Goal: Complete application form

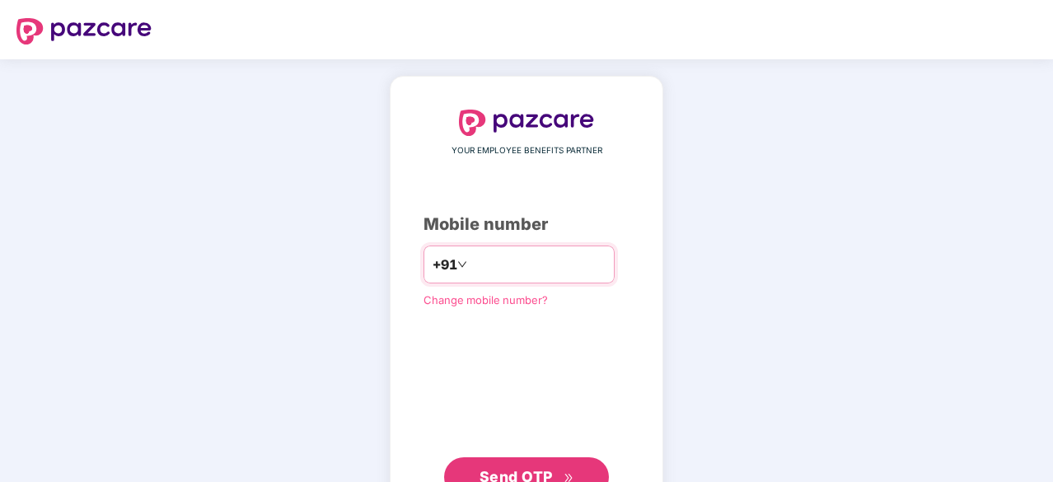
type input "**********"
click at [535, 468] on span "Send OTP" at bounding box center [515, 476] width 73 height 17
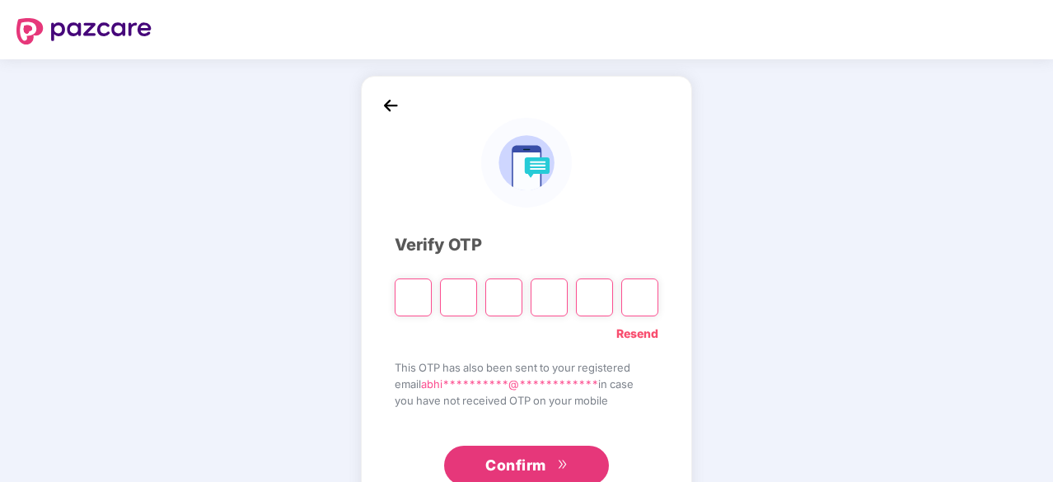
type input "*"
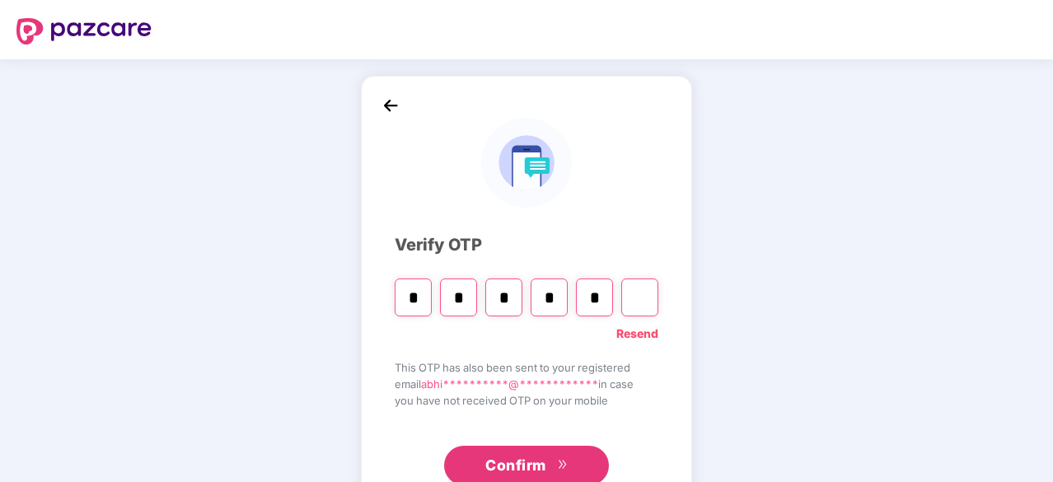
type input "*"
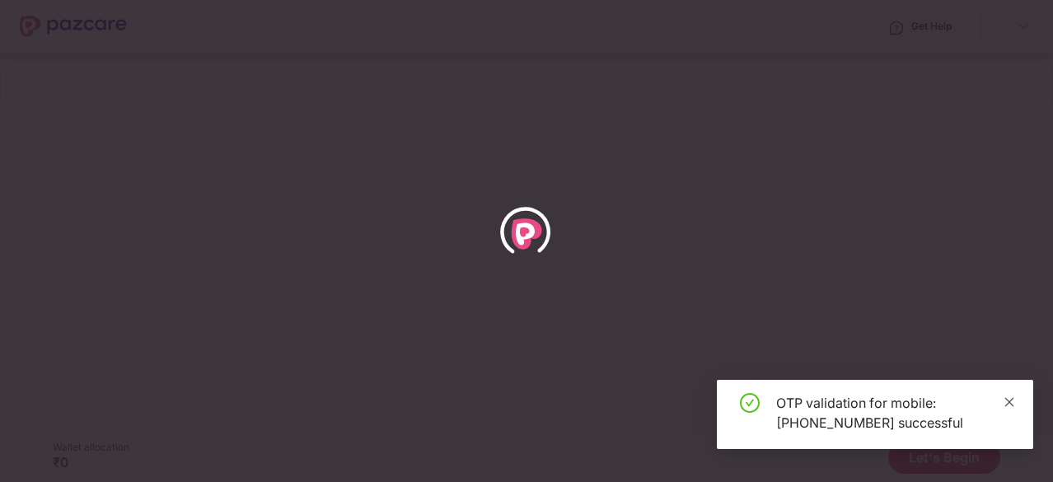
click at [1014, 401] on icon "close" at bounding box center [1009, 402] width 12 height 12
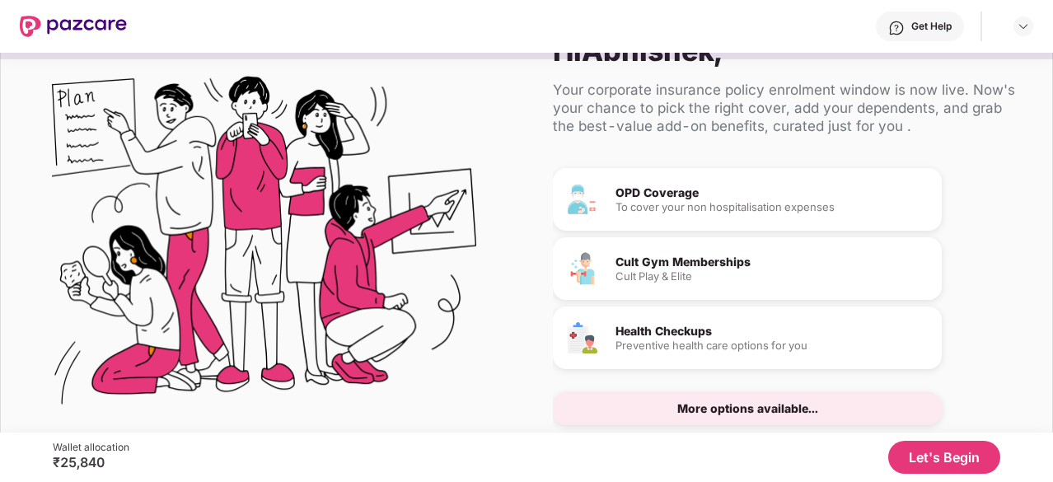
scroll to position [153, 0]
click at [949, 456] on button "Let's Begin" at bounding box center [944, 457] width 112 height 33
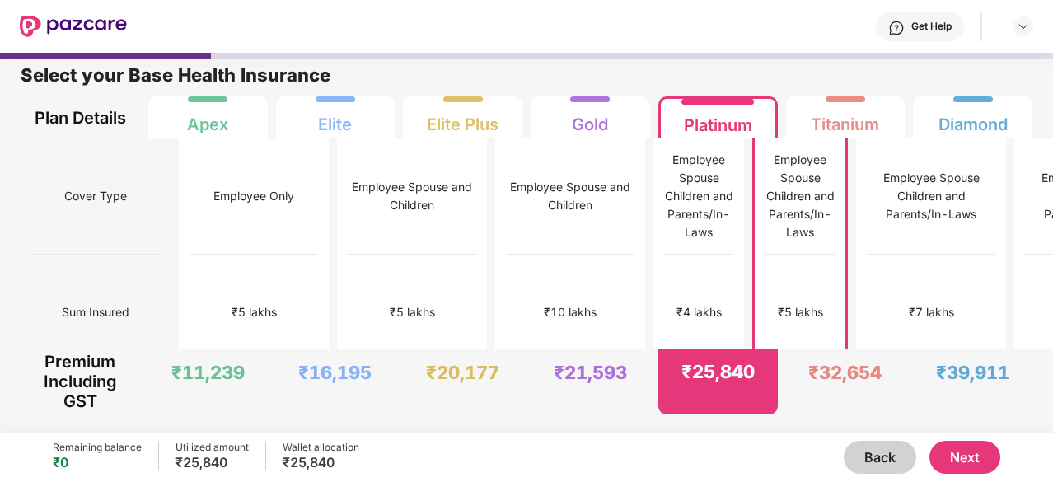
scroll to position [8, 0]
click at [665, 319] on div "₹4 lakhs" at bounding box center [699, 313] width 69 height 116
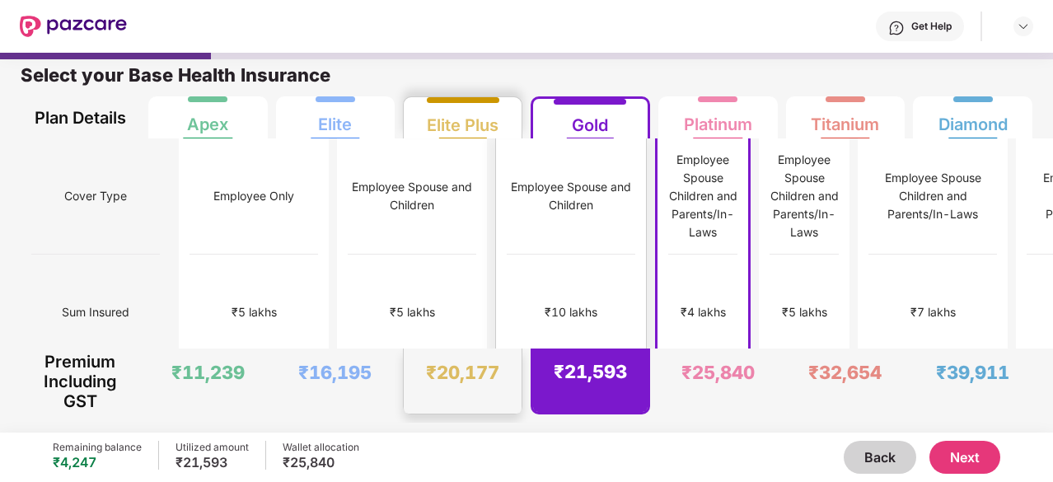
click at [507, 311] on div "₹10 lakhs" at bounding box center [571, 313] width 129 height 116
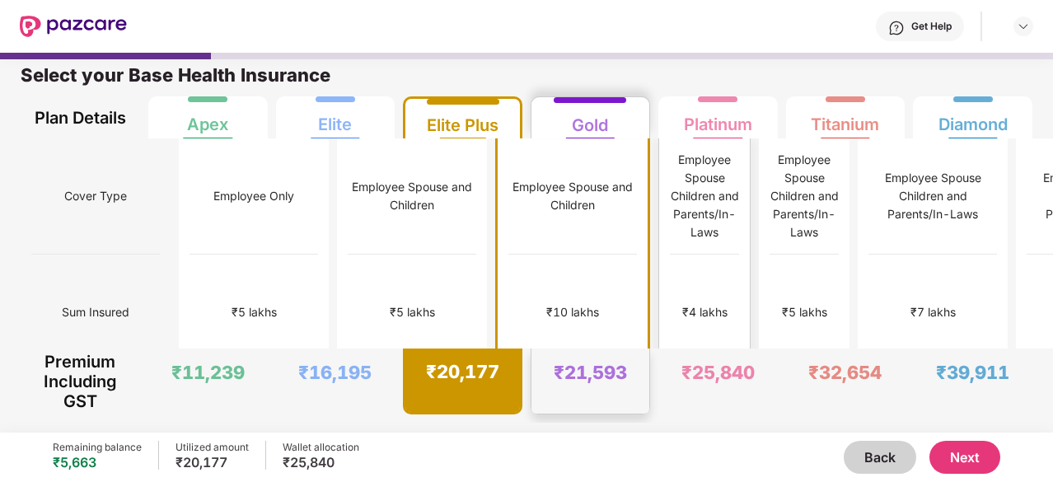
click at [670, 314] on div "₹4 lakhs" at bounding box center [704, 313] width 69 height 116
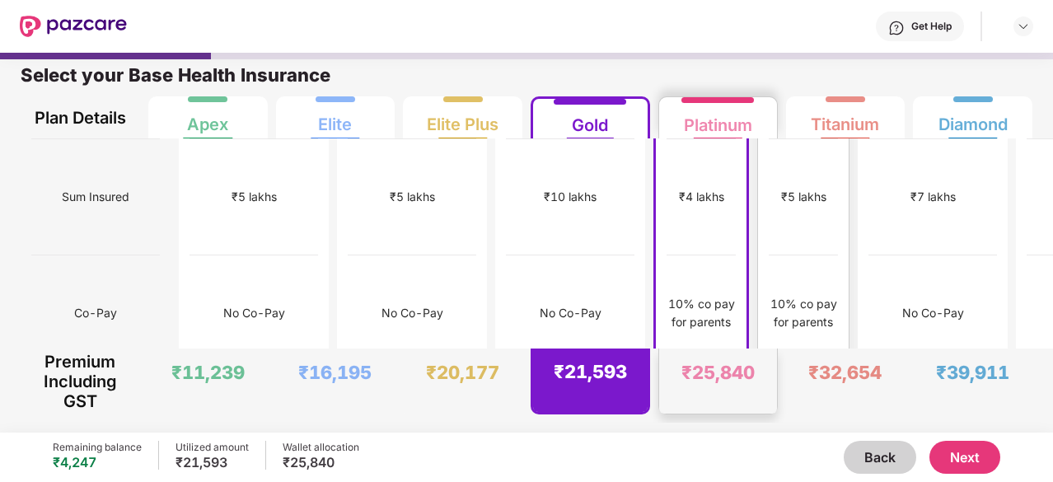
scroll to position [115, 0]
click at [769, 296] on div "10% co pay for parents" at bounding box center [803, 314] width 69 height 36
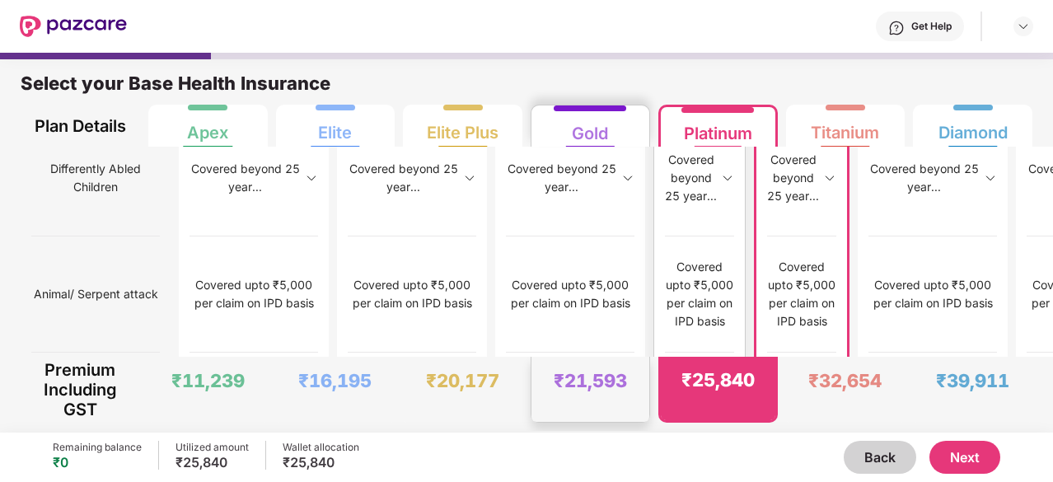
scroll to position [2232, 0]
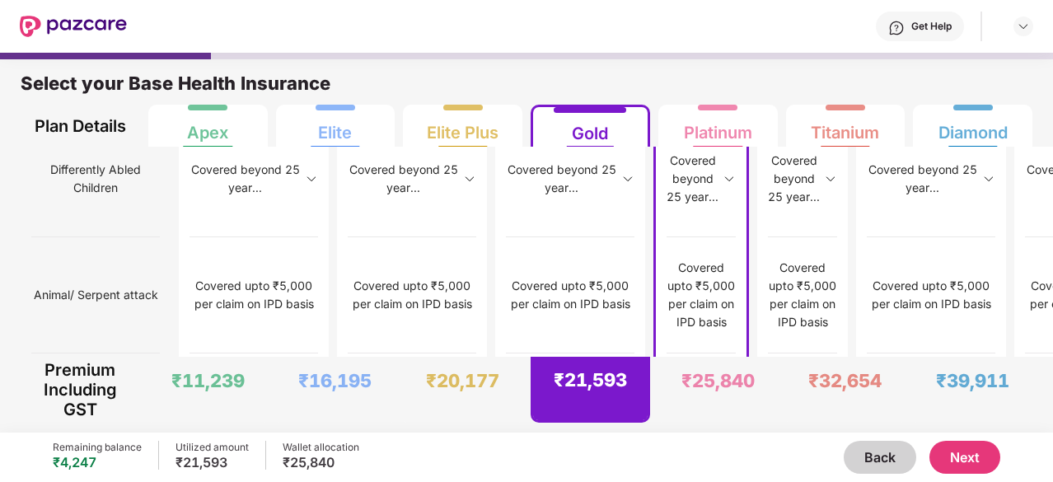
click at [961, 454] on button "Next" at bounding box center [964, 457] width 71 height 33
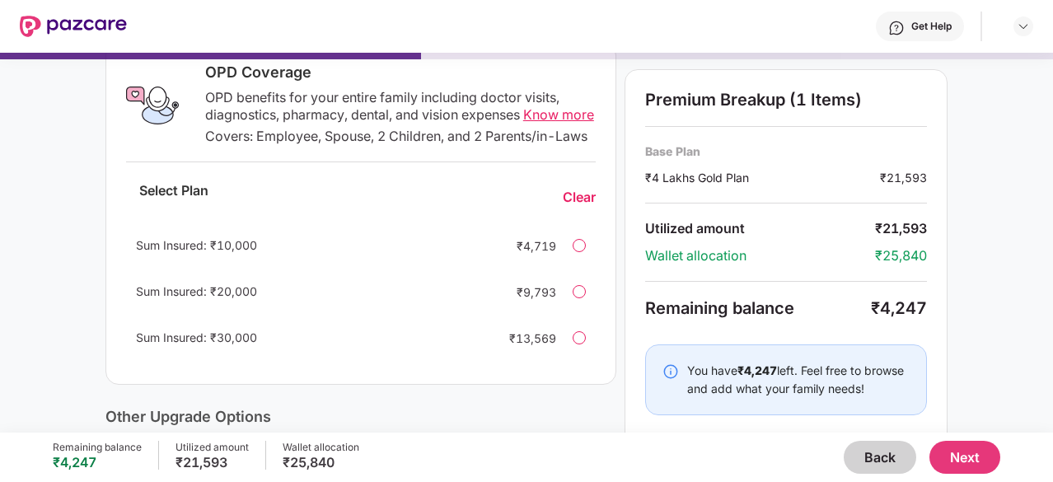
scroll to position [275, 0]
click at [668, 369] on img at bounding box center [670, 371] width 16 height 16
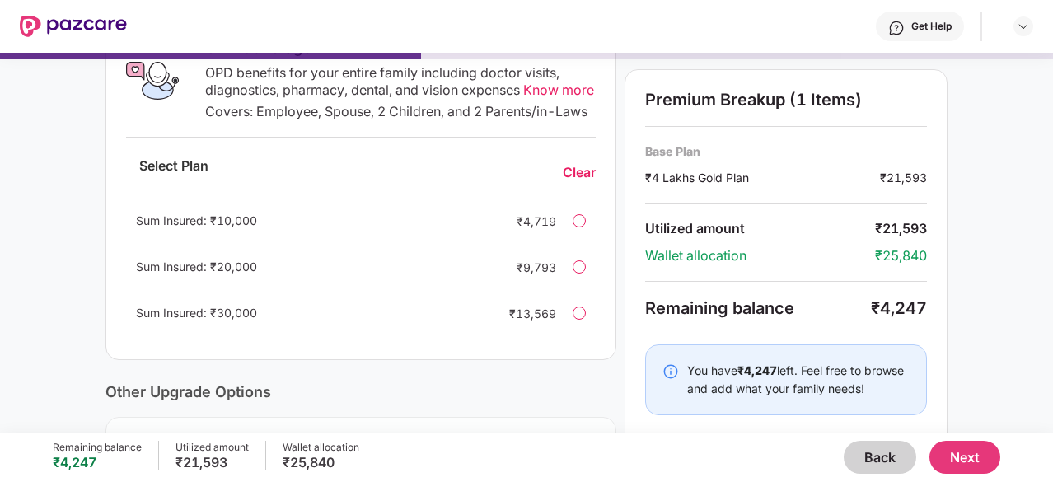
scroll to position [302, 0]
click at [707, 248] on div "Wallet allocation" at bounding box center [760, 255] width 230 height 17
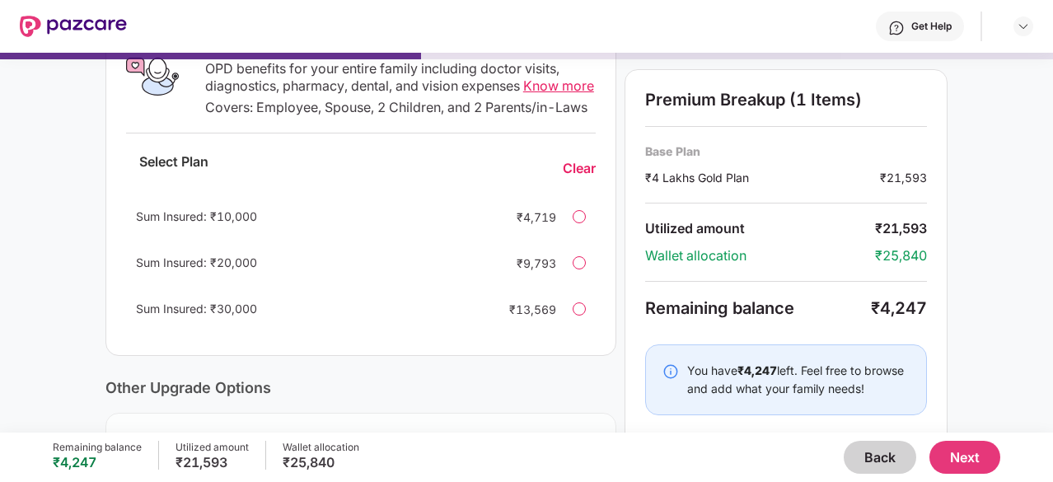
scroll to position [295, 0]
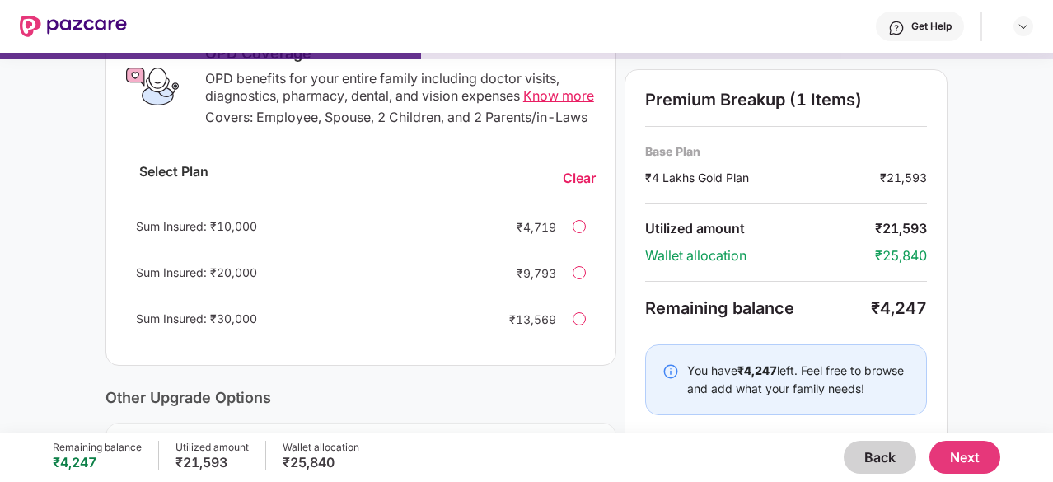
click at [962, 457] on button "Next" at bounding box center [964, 457] width 71 height 33
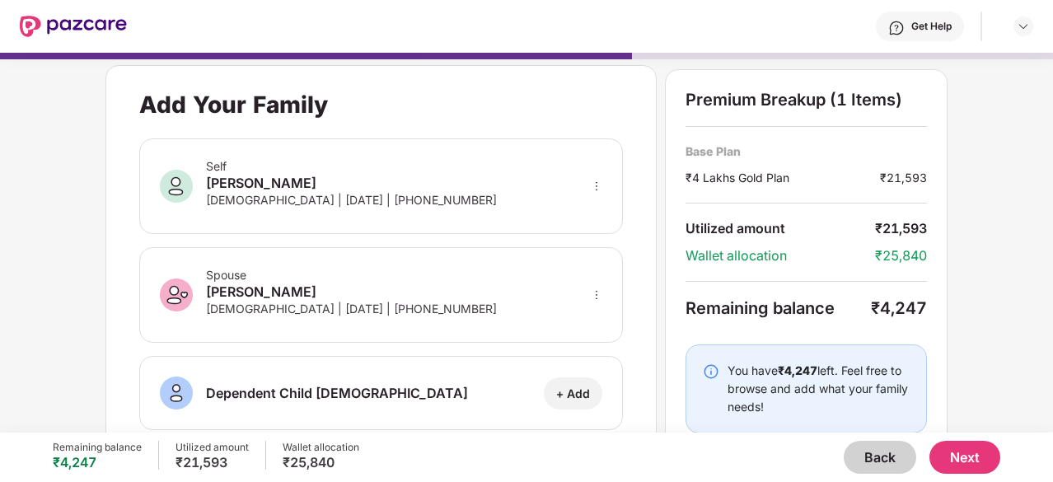
scroll to position [0, 0]
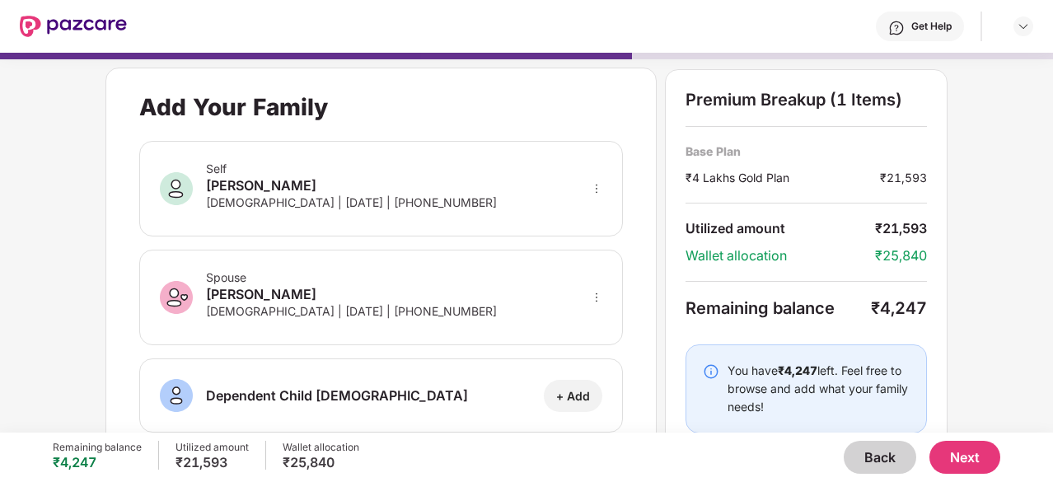
click at [942, 451] on button "Next" at bounding box center [964, 457] width 71 height 33
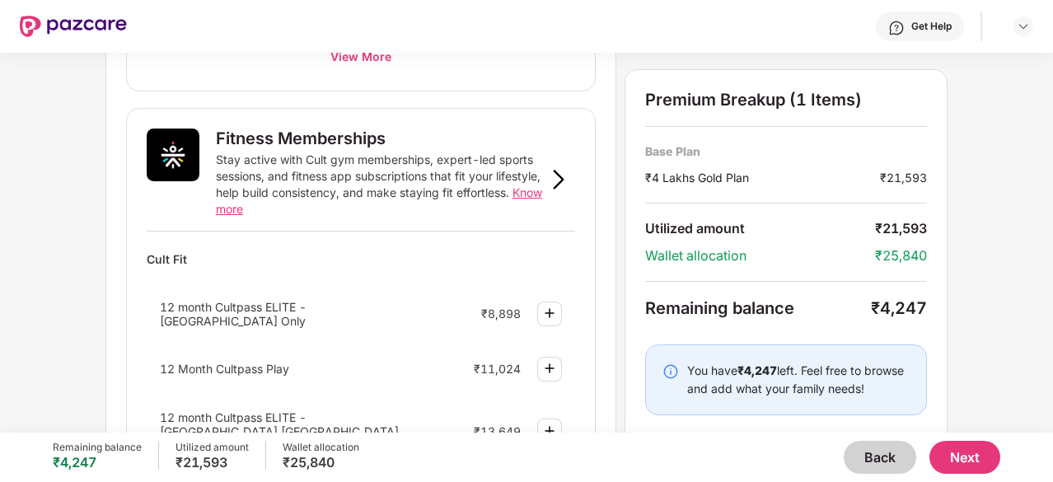
scroll to position [698, 0]
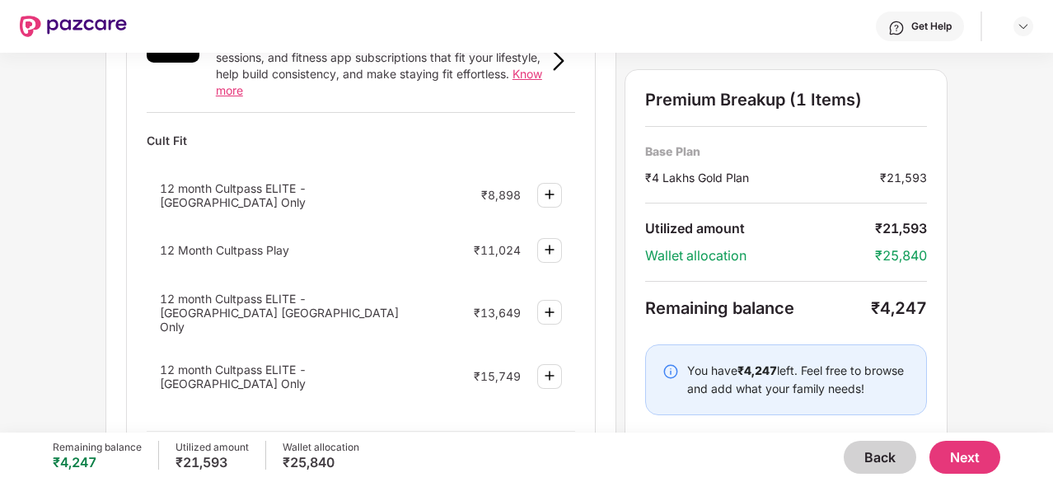
click at [386, 431] on div "View More" at bounding box center [361, 446] width 428 height 30
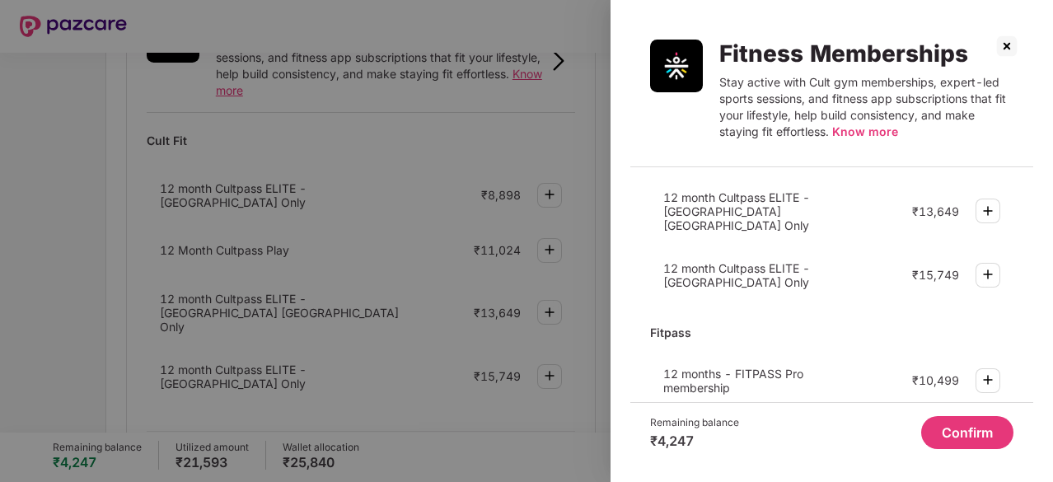
scroll to position [173, 0]
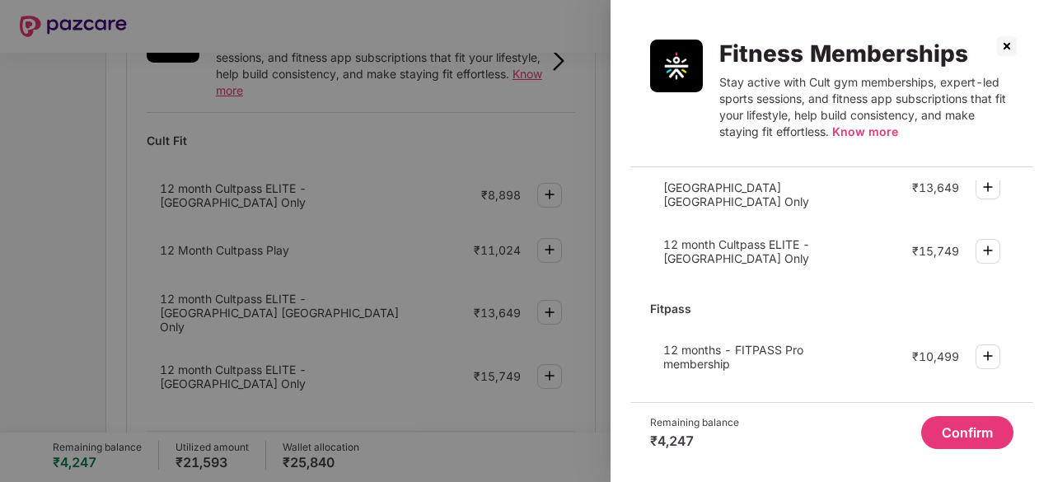
click at [1021, 36] on div "Fitness Memberships Stay active with Cult gym memberships, expert-led sports se…" at bounding box center [831, 93] width 403 height 147
click at [1005, 49] on img at bounding box center [1006, 46] width 26 height 26
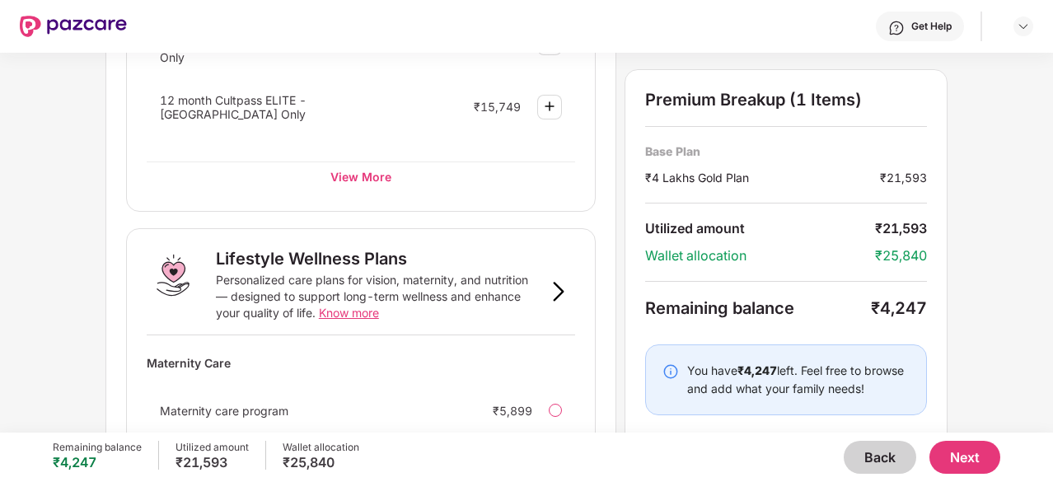
scroll to position [973, 0]
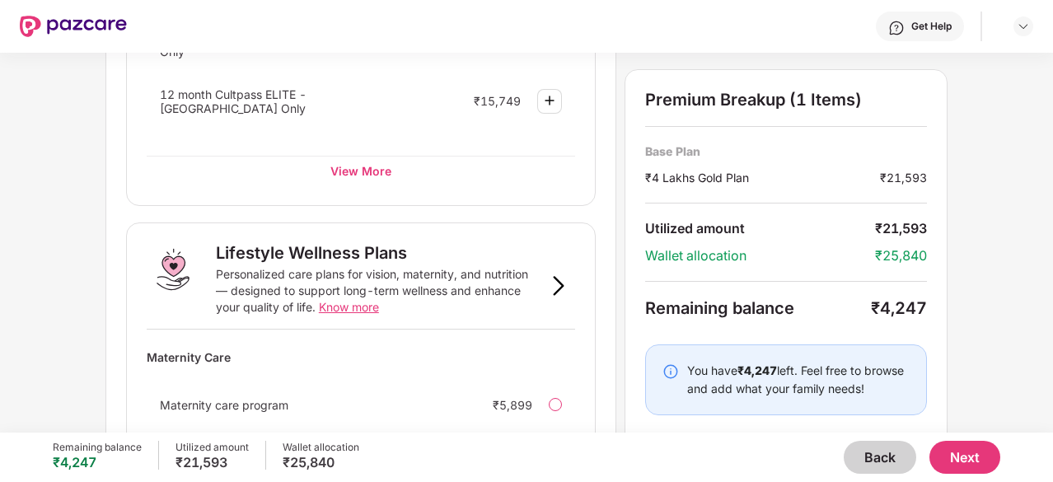
click at [893, 447] on button "Back" at bounding box center [880, 457] width 72 height 33
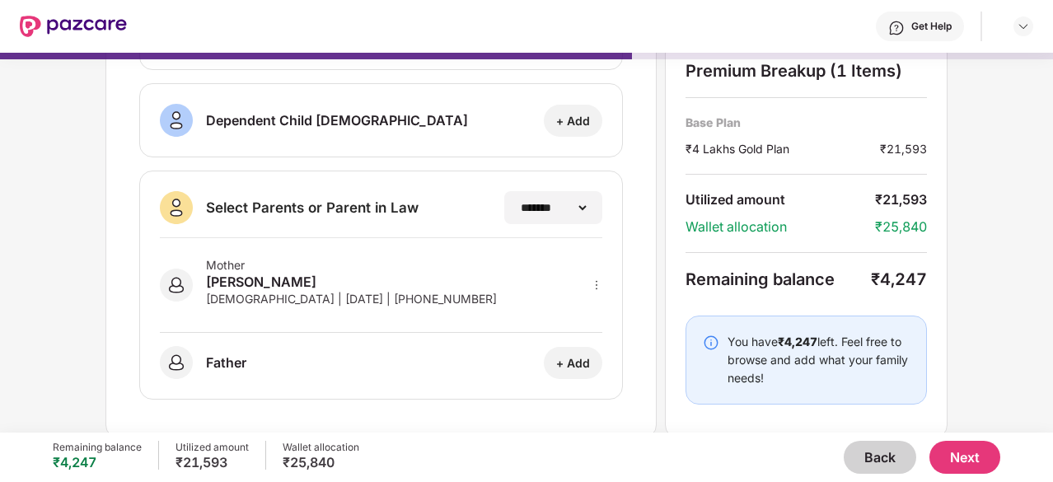
click at [893, 447] on button "Back" at bounding box center [880, 457] width 72 height 33
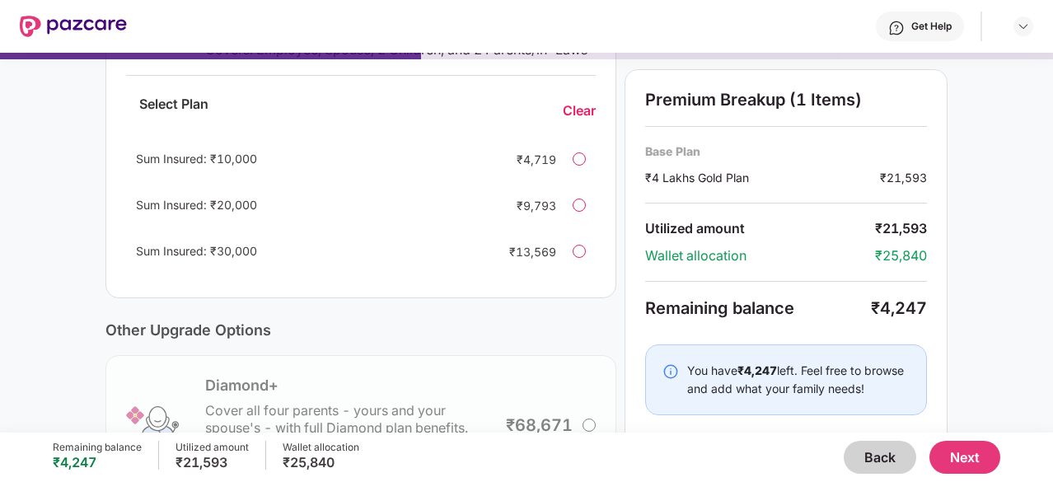
scroll to position [596, 0]
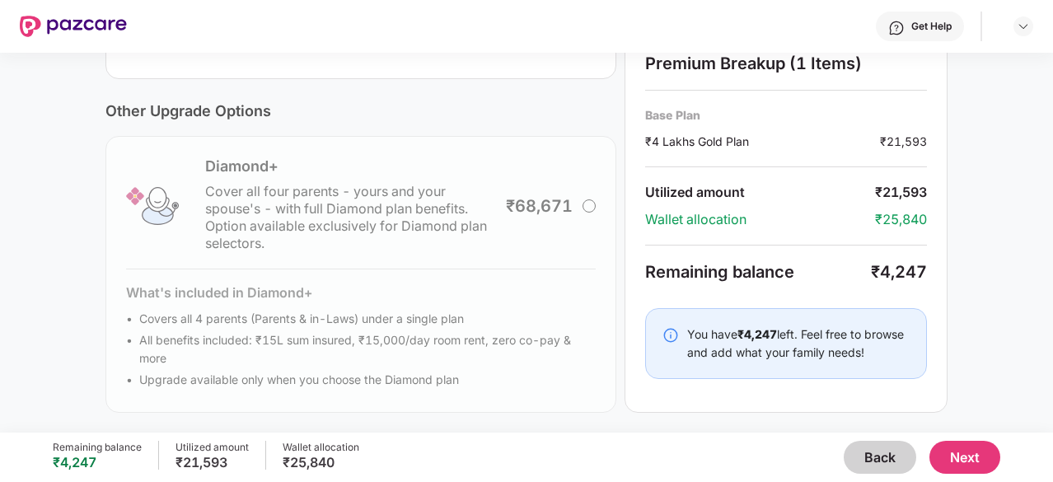
click at [893, 447] on button "Back" at bounding box center [880, 457] width 72 height 33
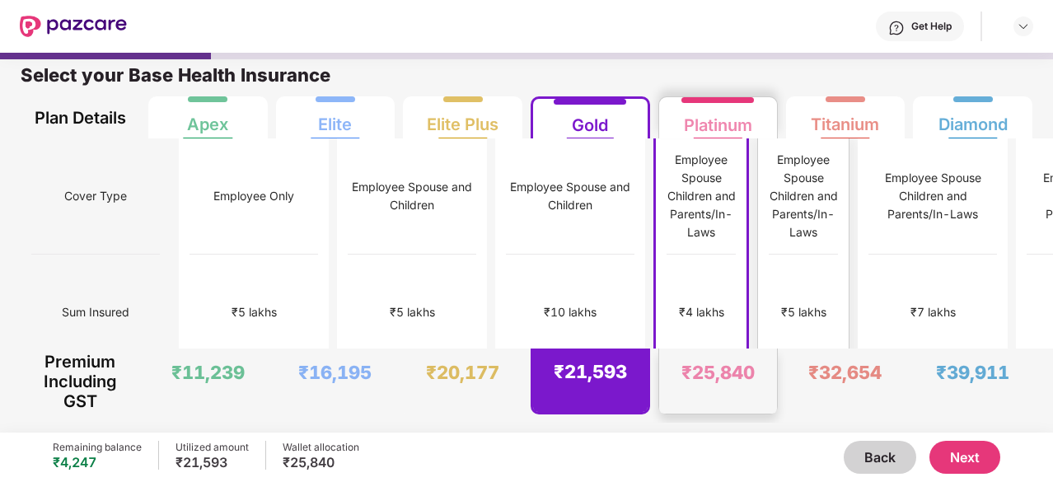
click at [781, 303] on div "₹5 lakhs" at bounding box center [803, 312] width 45 height 18
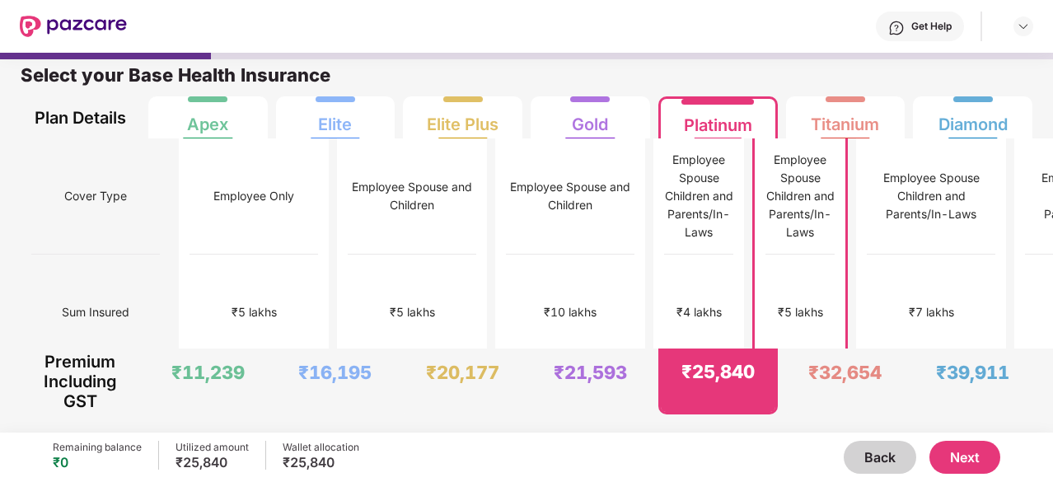
click at [961, 464] on button "Next" at bounding box center [964, 457] width 71 height 33
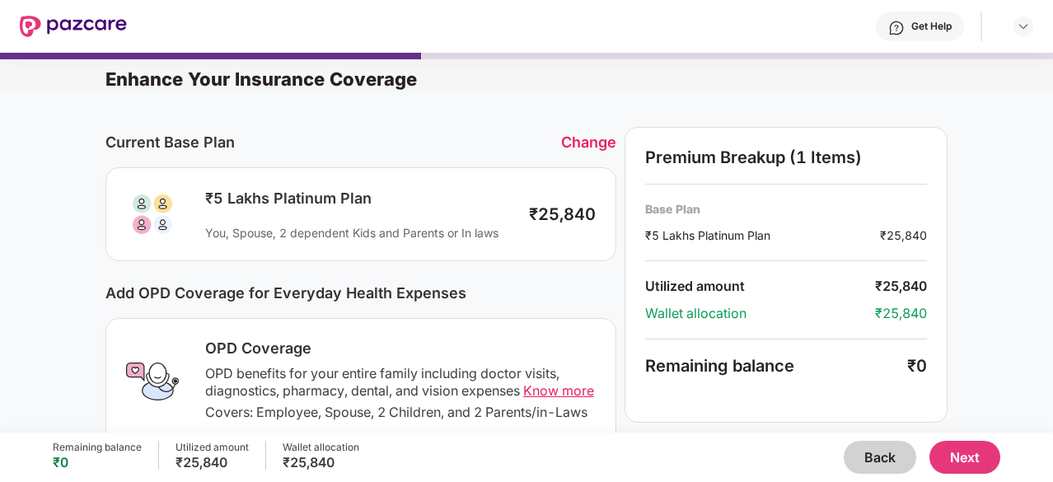
click at [961, 464] on button "Next" at bounding box center [964, 457] width 71 height 33
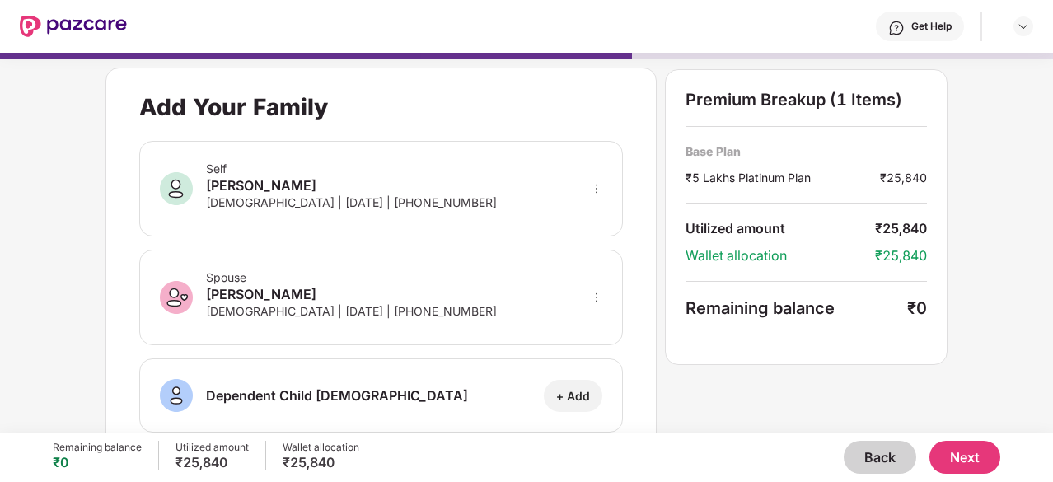
click at [961, 464] on button "Next" at bounding box center [964, 457] width 71 height 33
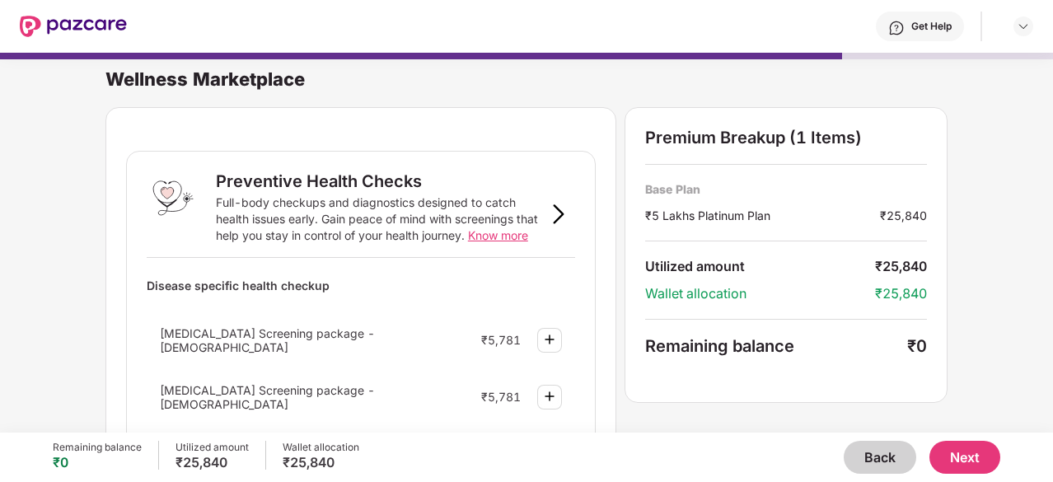
click at [961, 464] on button "Next" at bounding box center [964, 457] width 71 height 33
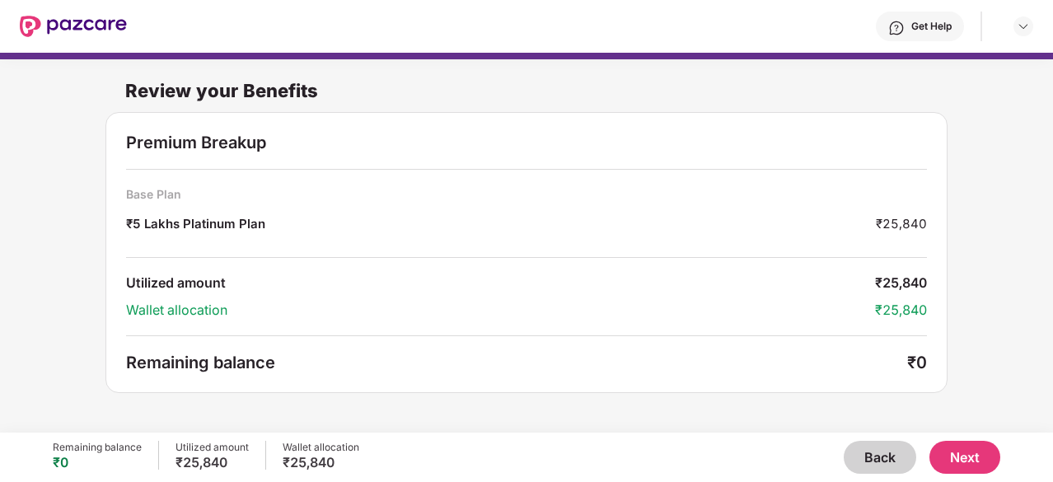
click at [961, 464] on button "Next" at bounding box center [964, 457] width 71 height 33
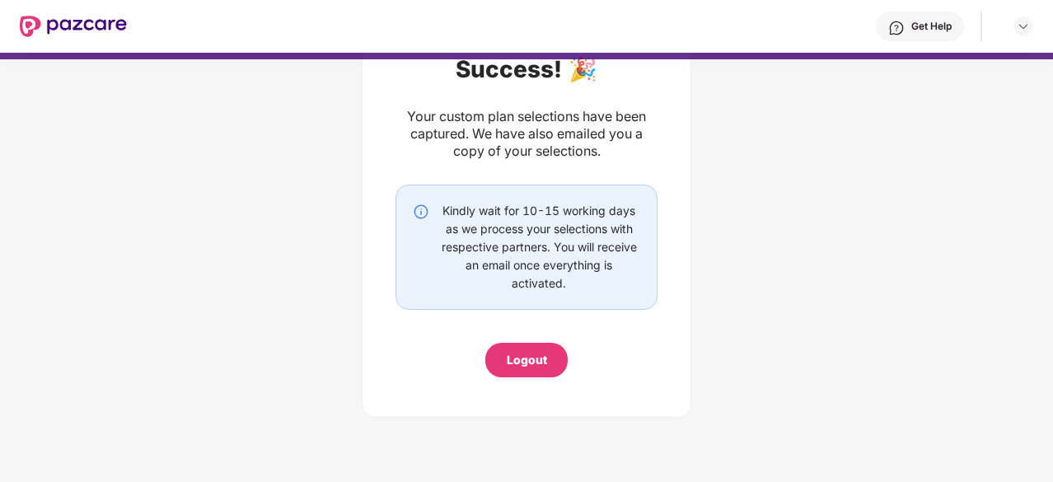
scroll to position [110, 0]
click at [537, 353] on div "Logout" at bounding box center [527, 360] width 40 height 18
